Goal: Task Accomplishment & Management: Use online tool/utility

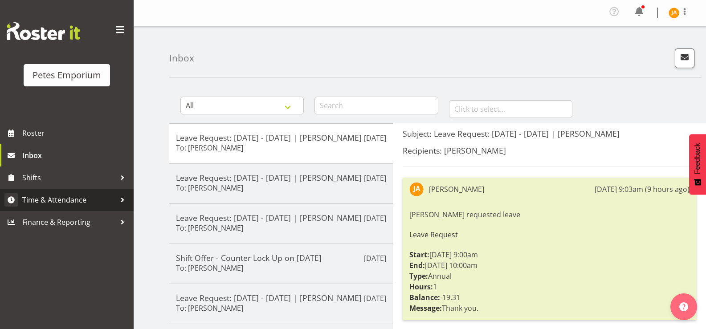
click at [86, 195] on span "Time & Attendance" at bounding box center [69, 199] width 94 height 13
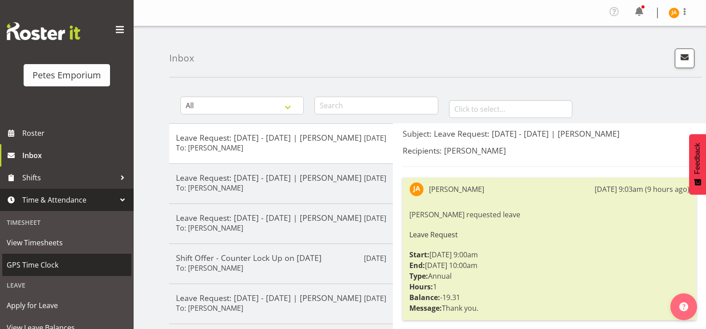
click at [51, 266] on span "GPS Time Clock" at bounding box center [67, 264] width 120 height 13
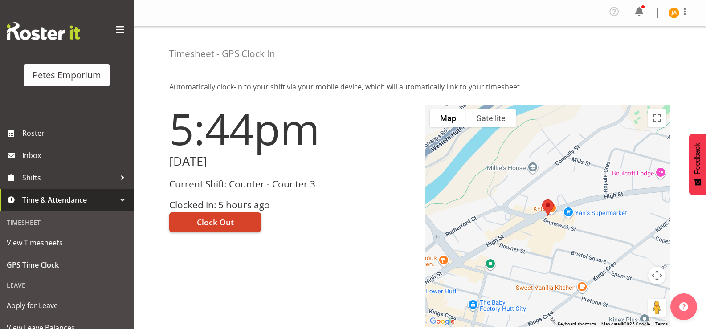
click at [215, 217] on span "Clock Out" at bounding box center [215, 223] width 37 height 12
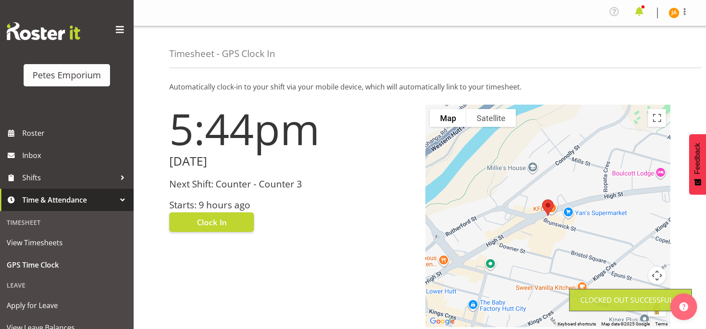
click at [639, 12] on span at bounding box center [639, 11] width 14 height 14
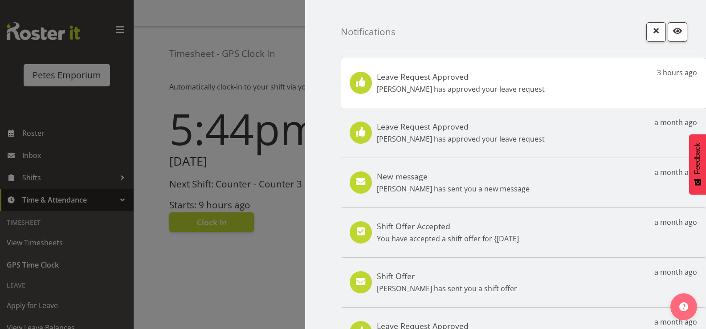
click at [264, 253] on div at bounding box center [353, 164] width 706 height 329
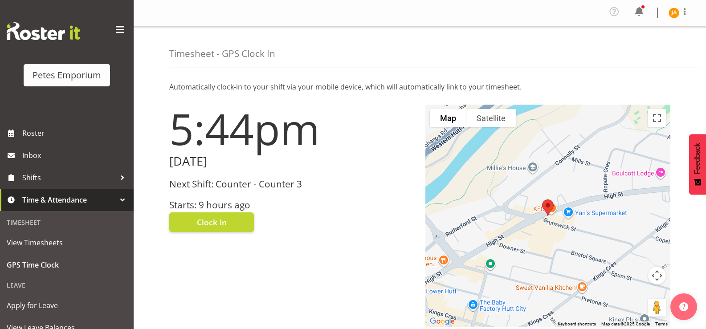
click at [646, 9] on span at bounding box center [639, 11] width 14 height 14
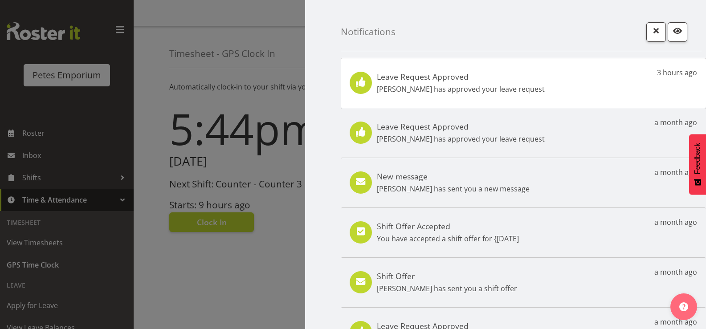
click at [552, 94] on div "Leave Request Approved Jodine Bunn has approved your leave request 3 hours ago" at bounding box center [523, 83] width 365 height 50
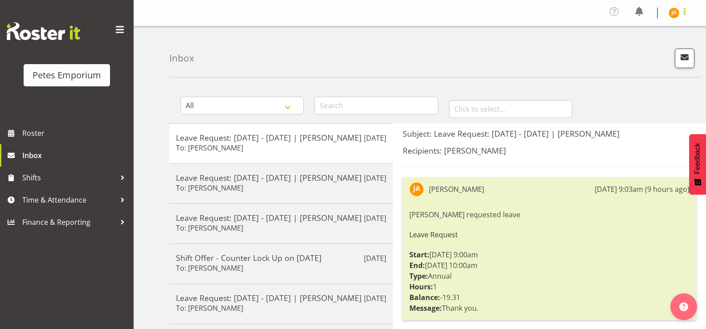
click at [686, 11] on span at bounding box center [685, 11] width 11 height 11
click at [643, 49] on link "Log Out" at bounding box center [648, 49] width 86 height 16
